Goal: Information Seeking & Learning: Learn about a topic

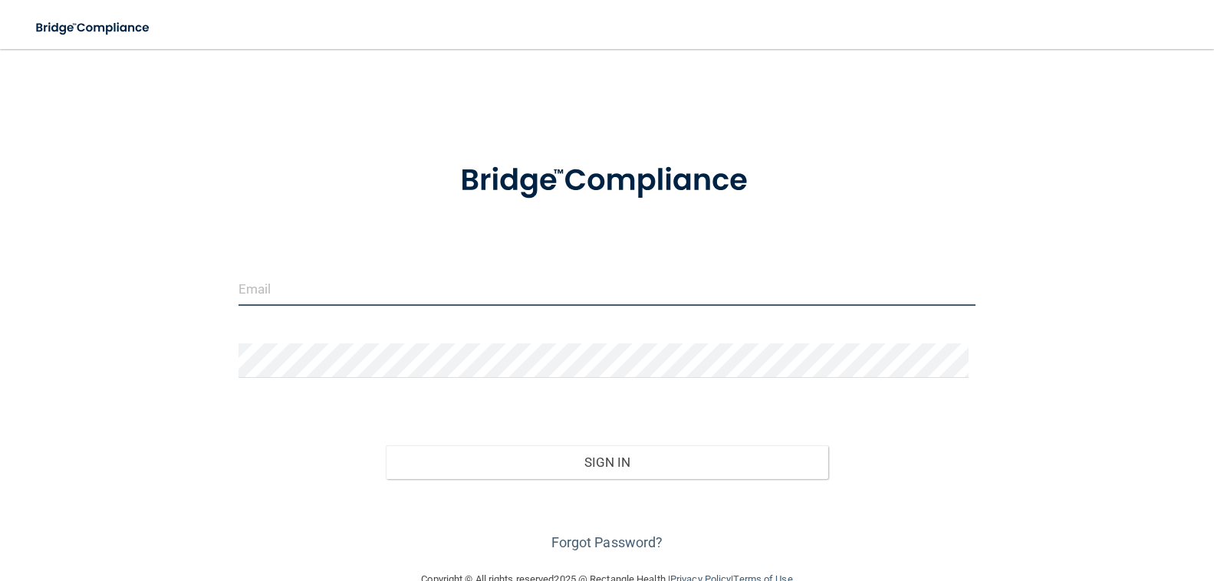
click at [576, 295] on input "email" at bounding box center [607, 288] width 738 height 35
type input "[EMAIL_ADDRESS][DOMAIN_NAME]"
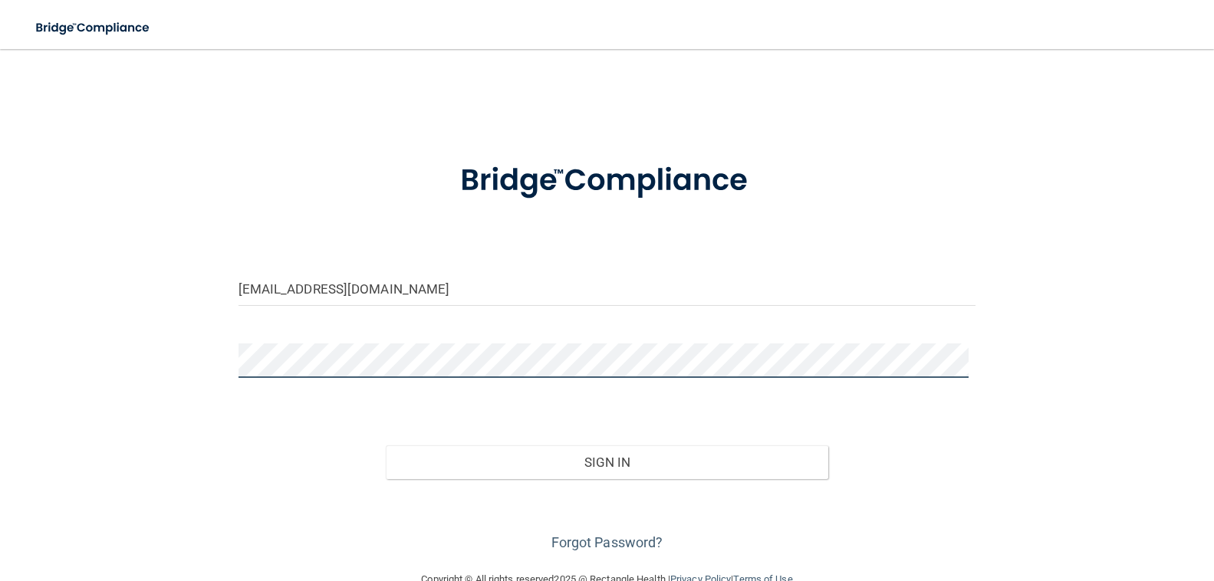
click at [386, 446] on button "Sign In" at bounding box center [607, 463] width 442 height 34
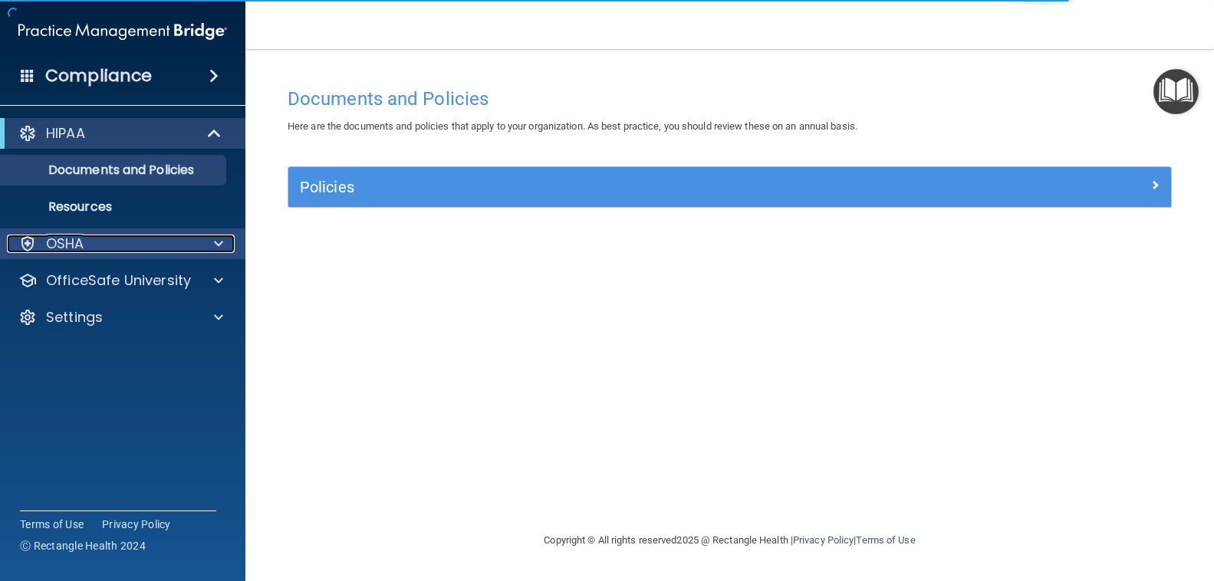
click at [219, 246] on span at bounding box center [218, 244] width 9 height 18
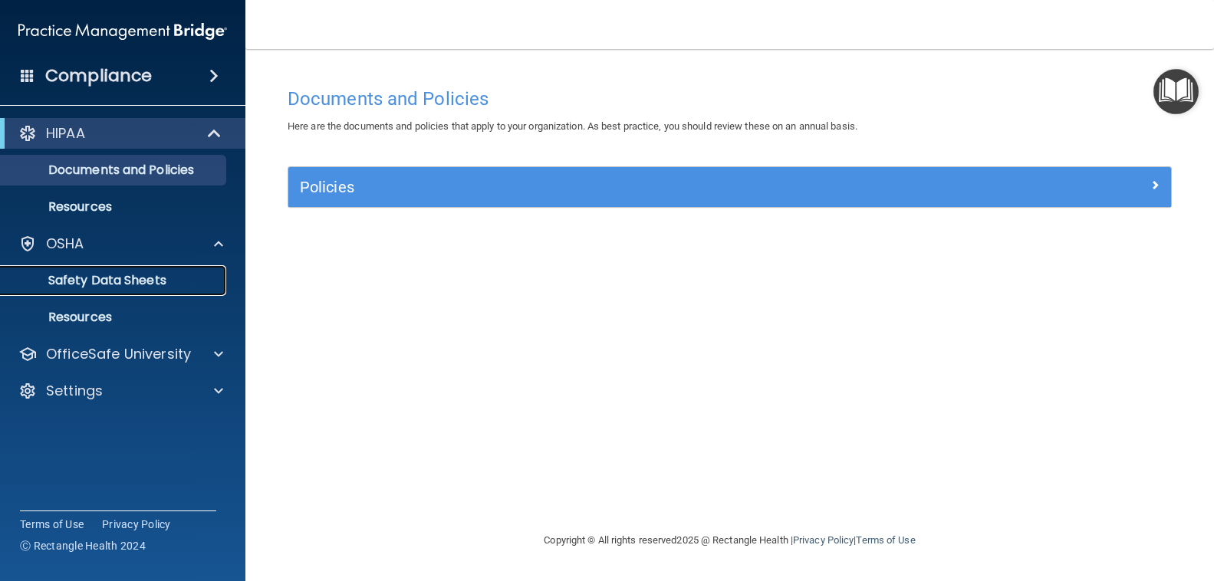
click at [51, 288] on p "Safety Data Sheets" at bounding box center [114, 280] width 209 height 15
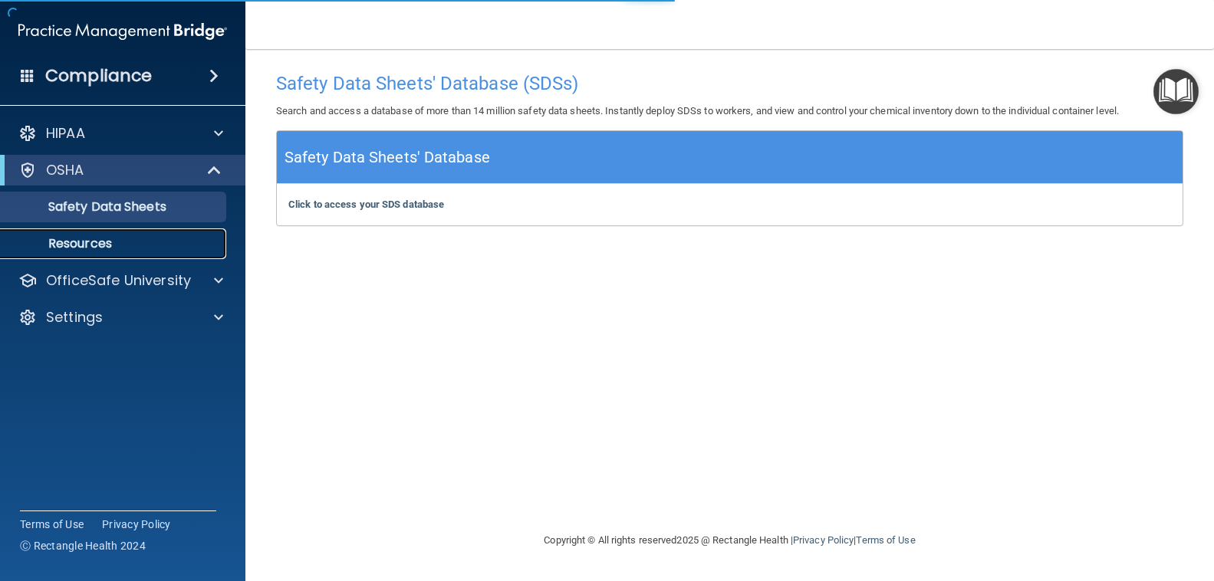
click at [115, 235] on link "Resources" at bounding box center [106, 244] width 242 height 31
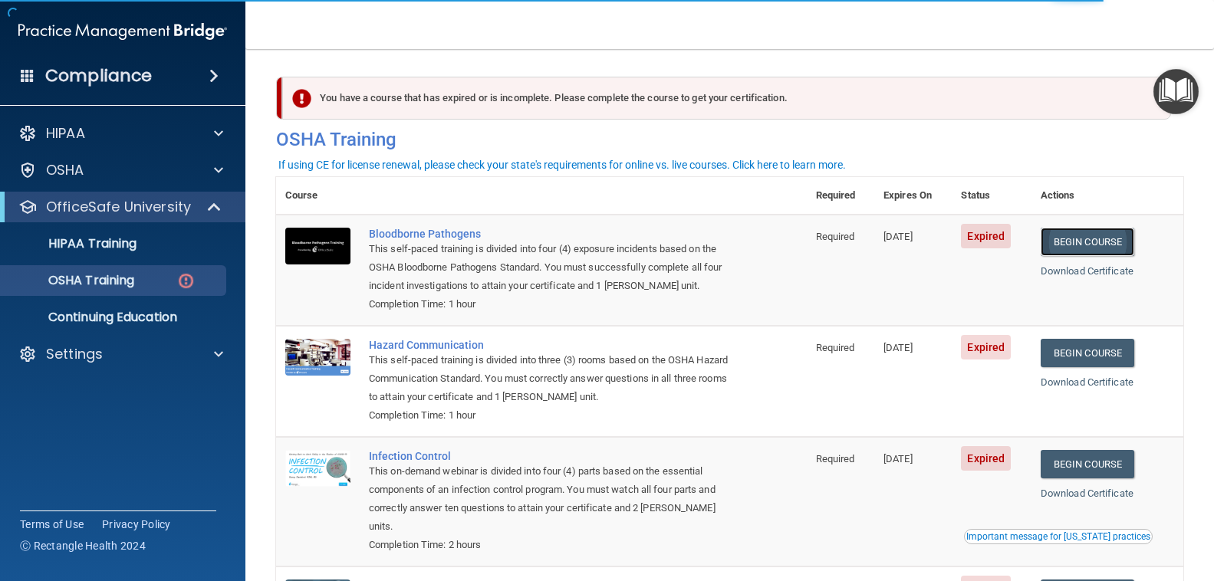
click at [1123, 255] on link "Begin Course" at bounding box center [1088, 242] width 94 height 28
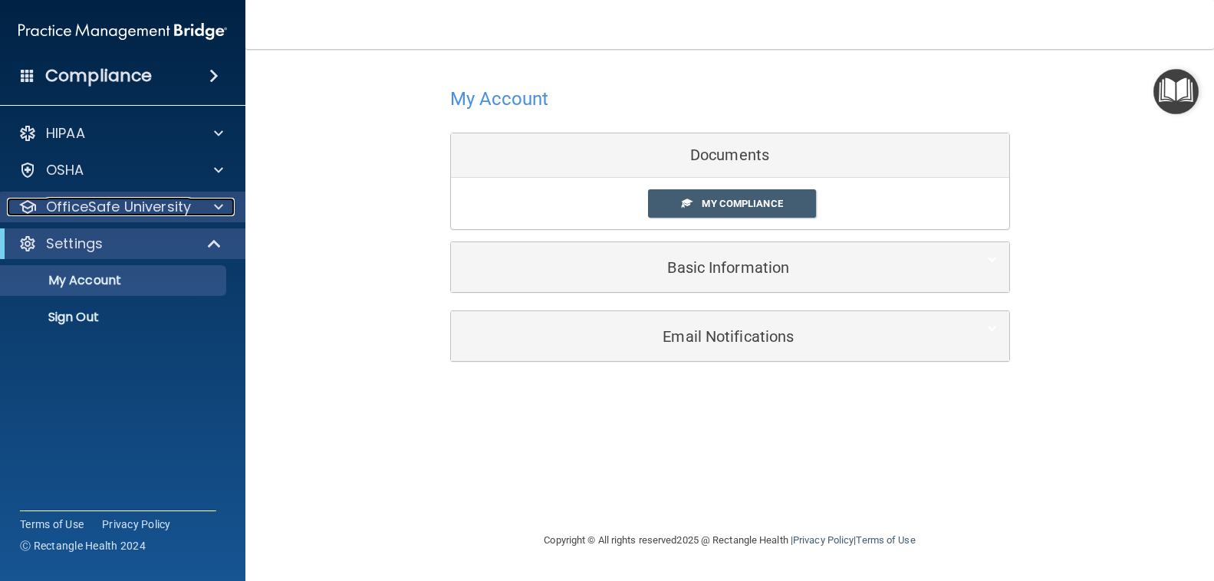
click at [215, 207] on span at bounding box center [218, 207] width 9 height 18
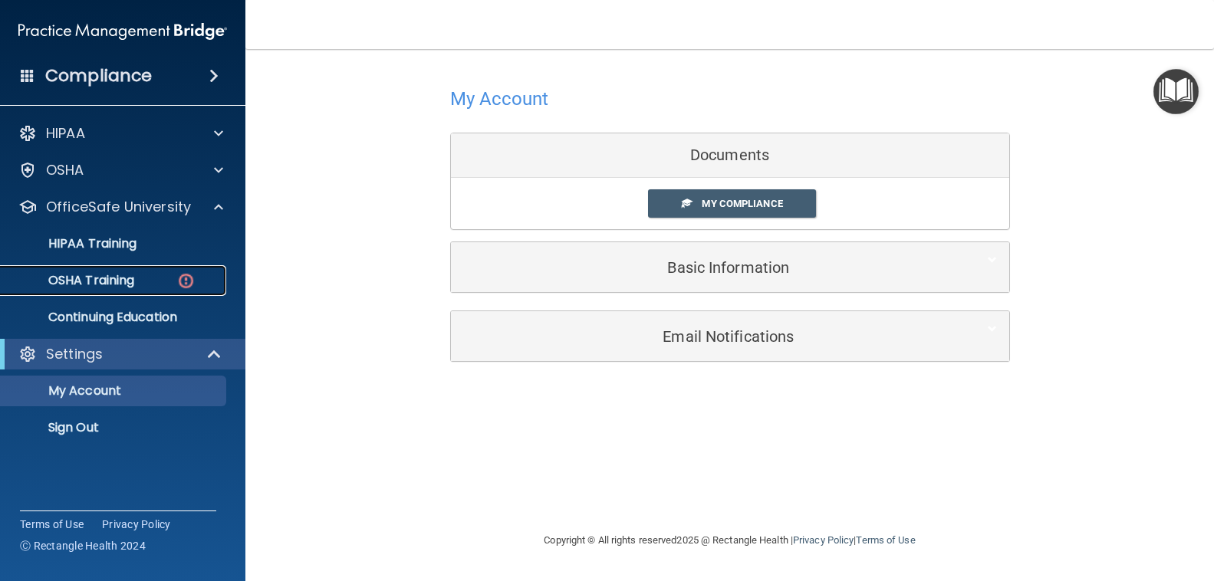
click at [115, 278] on p "OSHA Training" at bounding box center [72, 280] width 124 height 15
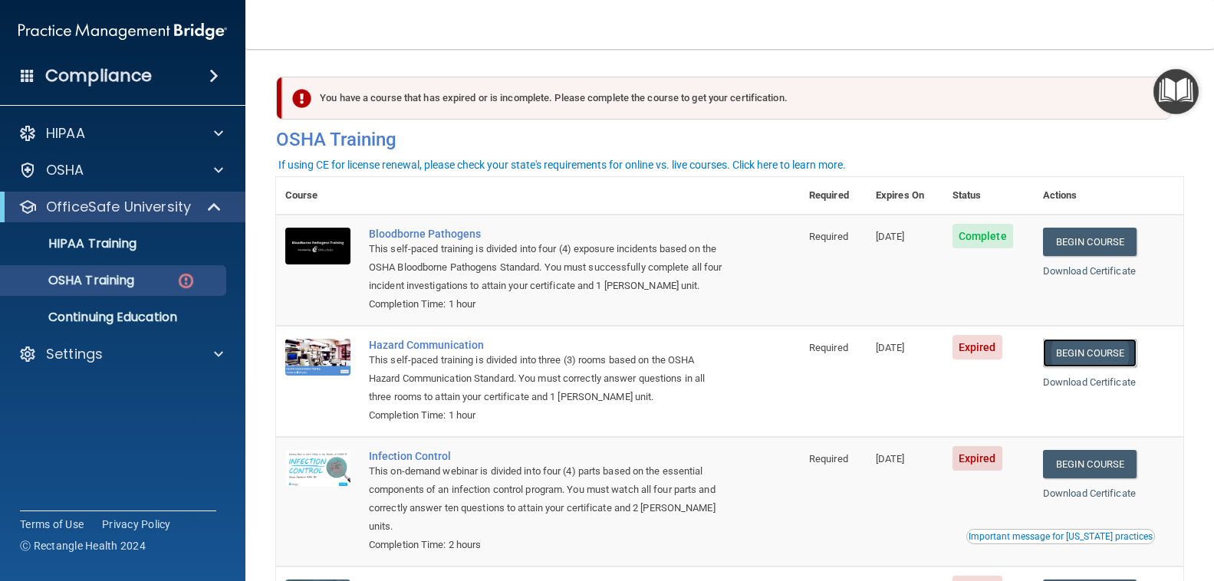
click at [1118, 359] on link "Begin Course" at bounding box center [1090, 353] width 94 height 28
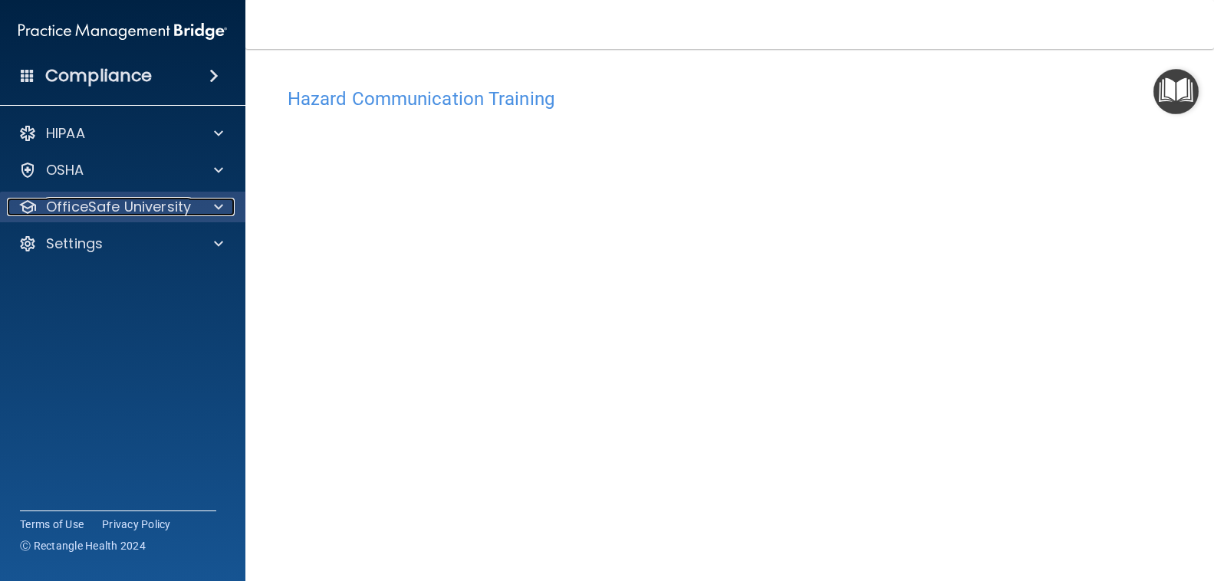
click at [211, 209] on div at bounding box center [216, 207] width 38 height 18
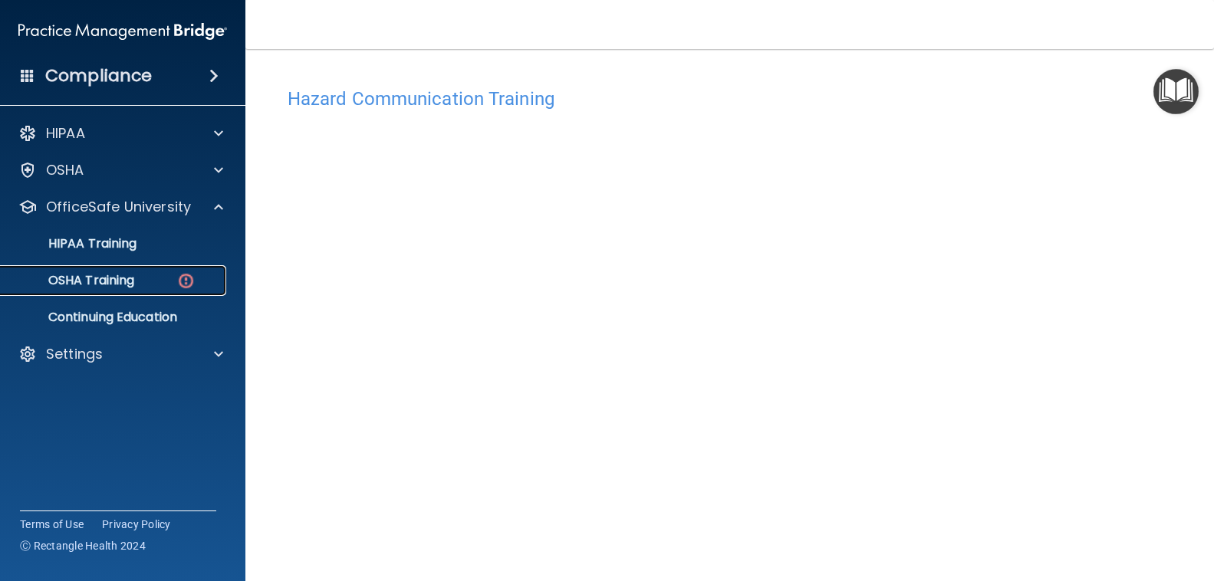
click at [128, 287] on p "OSHA Training" at bounding box center [72, 280] width 124 height 15
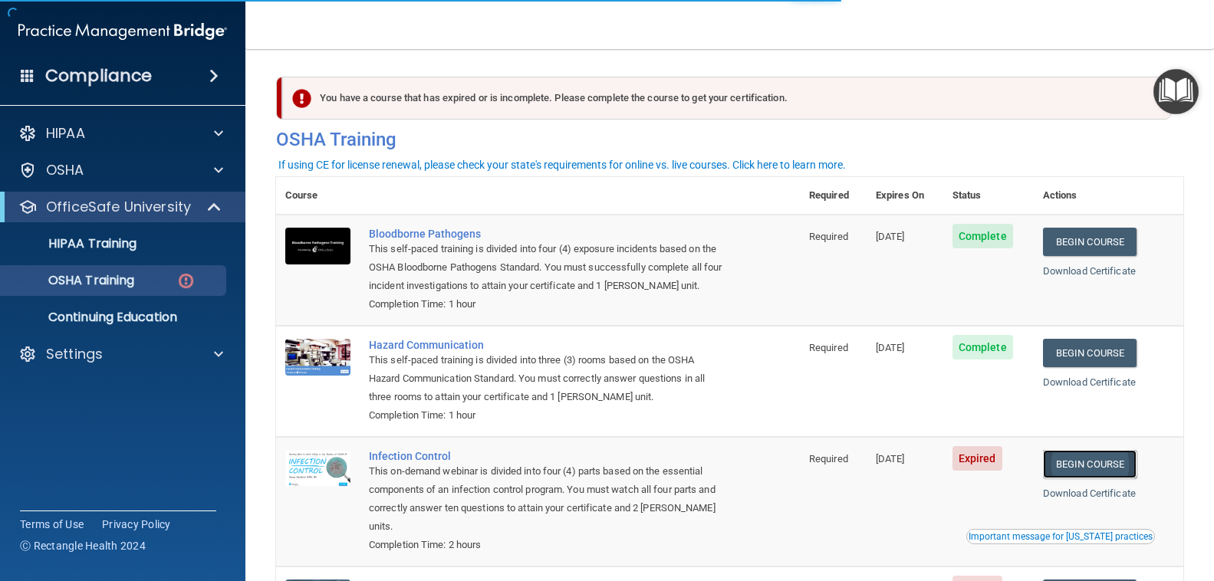
click at [1071, 467] on link "Begin Course" at bounding box center [1090, 464] width 94 height 28
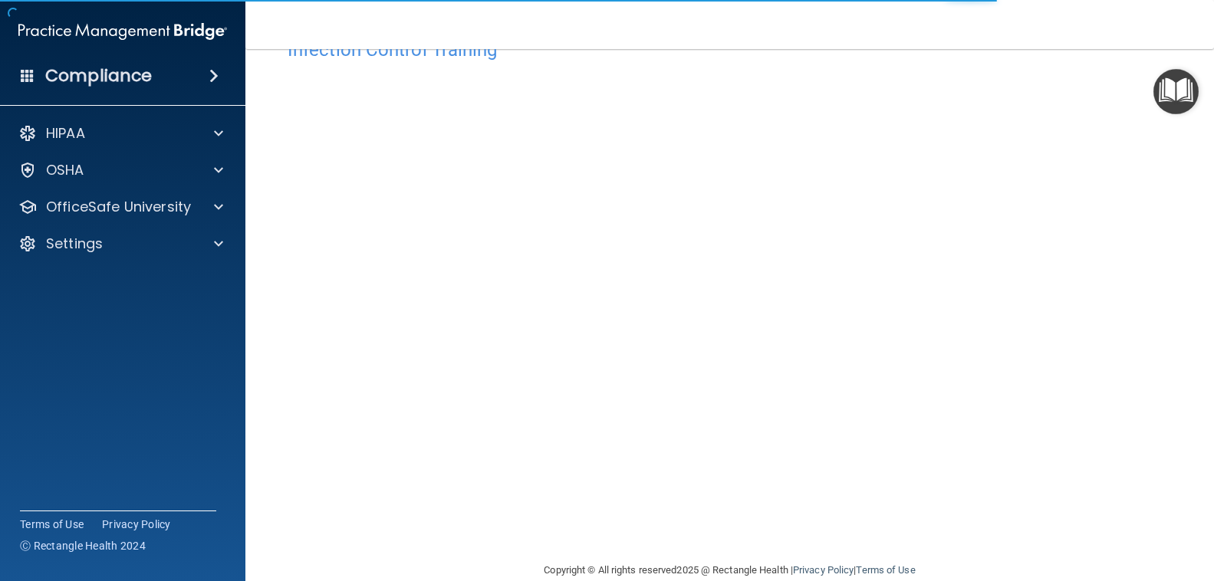
scroll to position [75, 0]
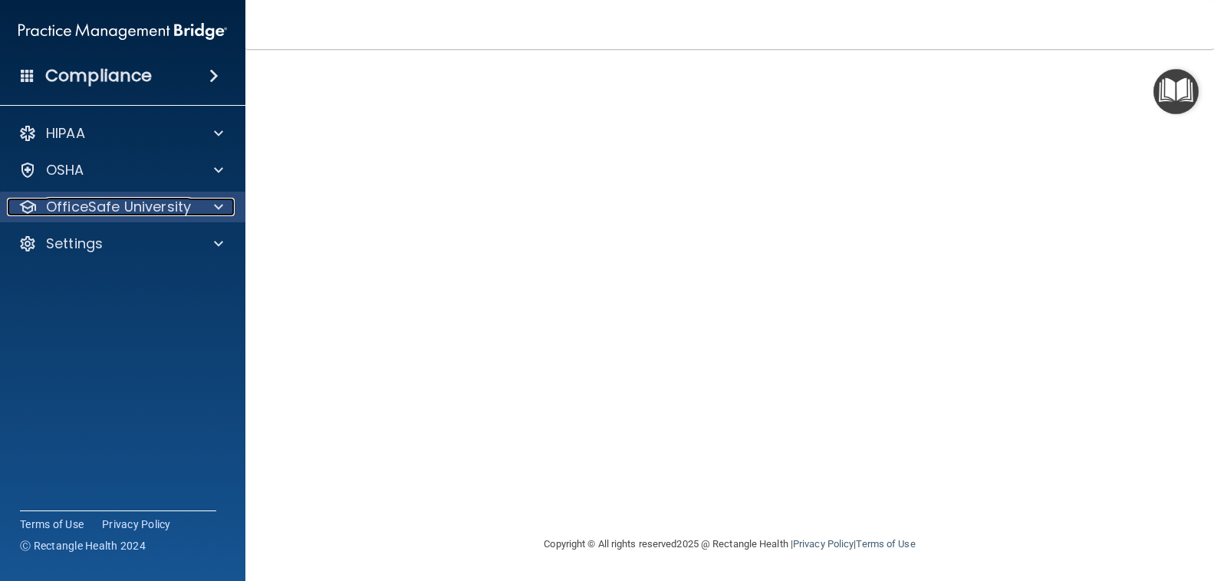
click at [122, 209] on p "OfficeSafe University" at bounding box center [118, 207] width 145 height 18
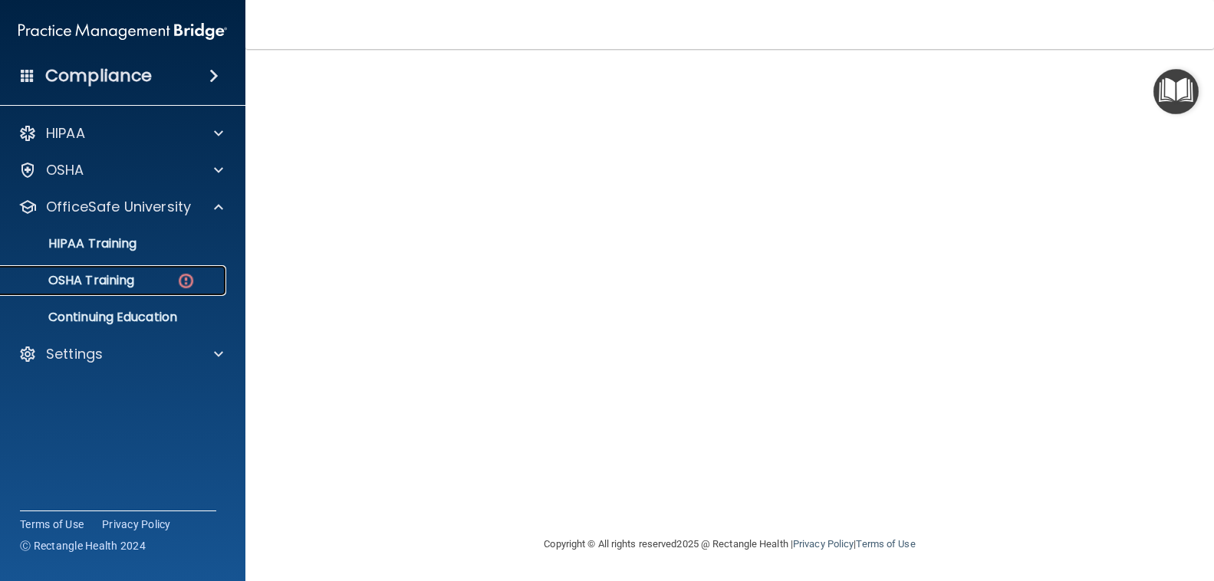
click at [146, 279] on div "OSHA Training" at bounding box center [114, 280] width 209 height 15
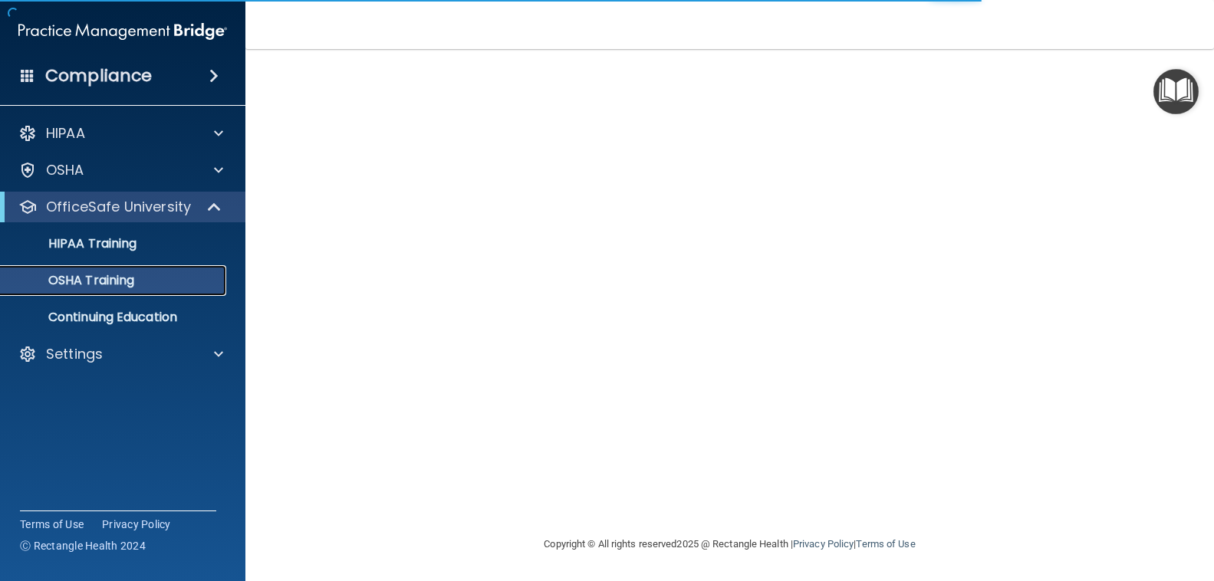
scroll to position [137, 0]
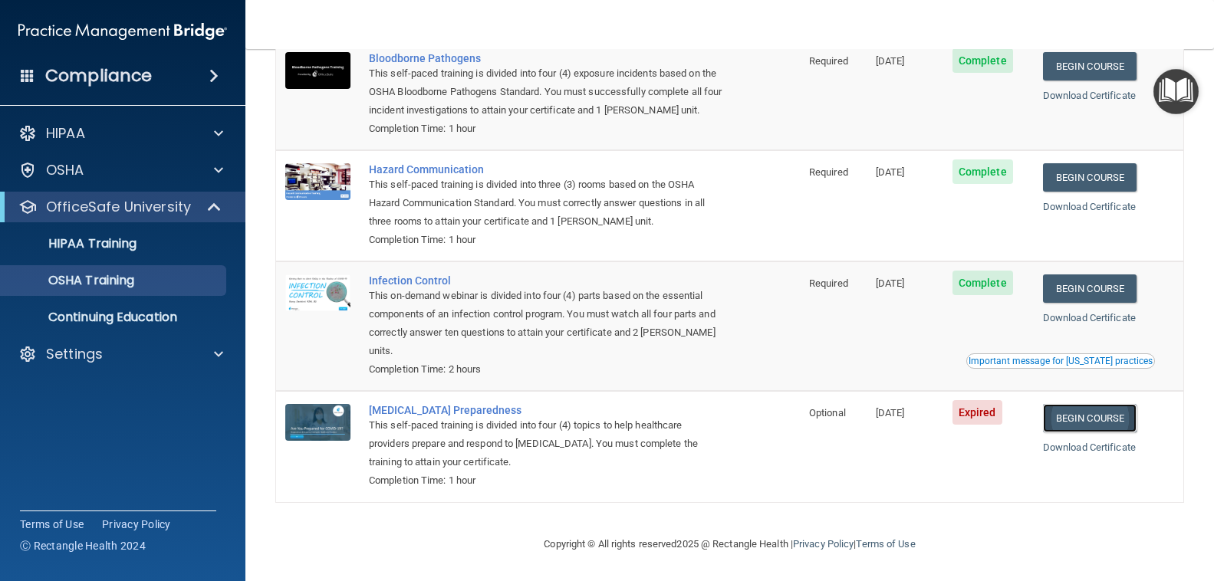
click at [1074, 420] on link "Begin Course" at bounding box center [1090, 418] width 94 height 28
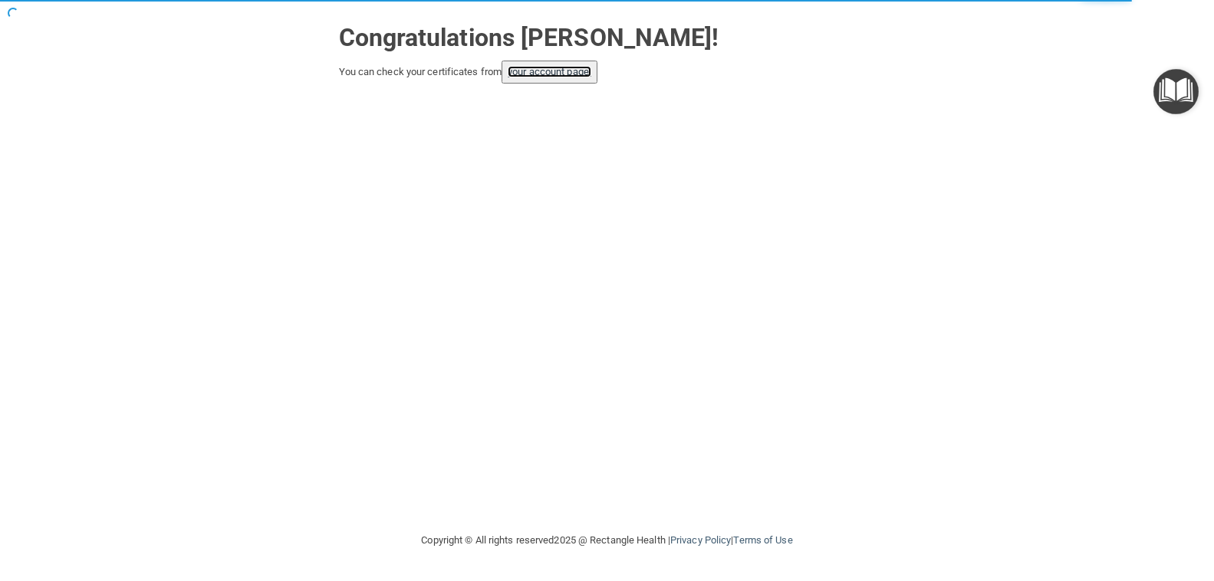
click at [554, 71] on link "your account page!" at bounding box center [550, 72] width 84 height 12
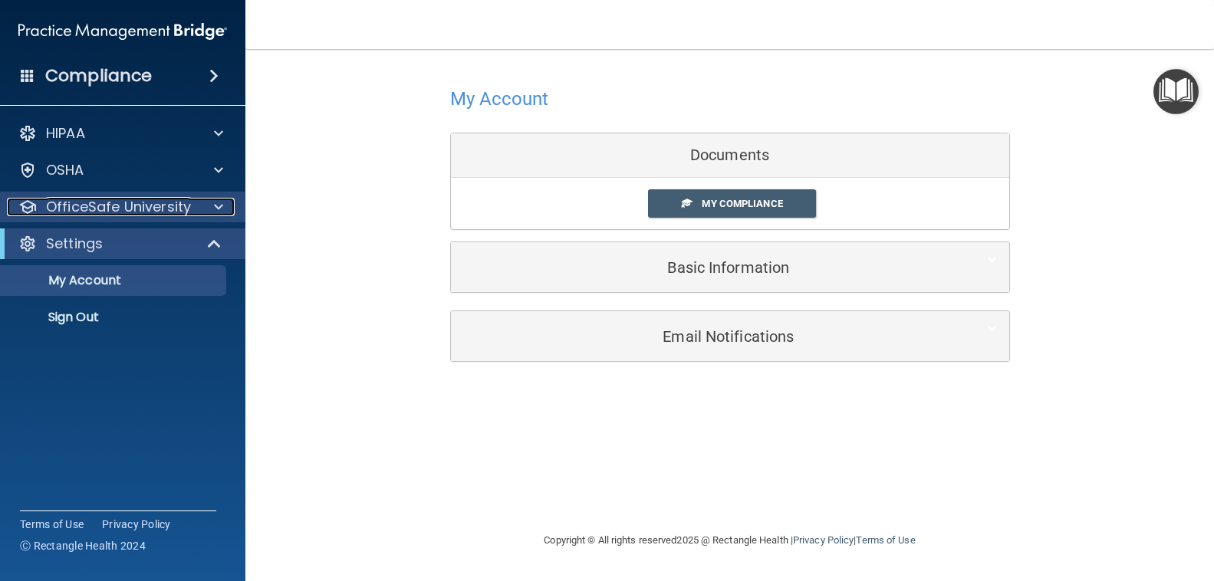
click at [207, 211] on div at bounding box center [216, 207] width 38 height 18
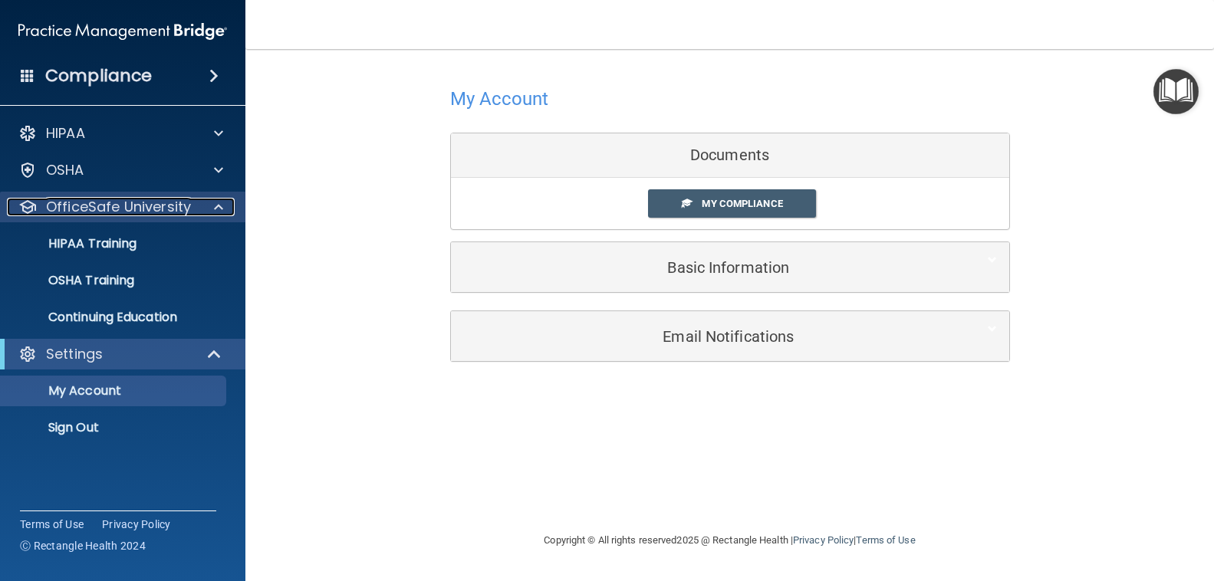
click at [220, 215] on span at bounding box center [218, 207] width 9 height 18
